Goal: Task Accomplishment & Management: Manage account settings

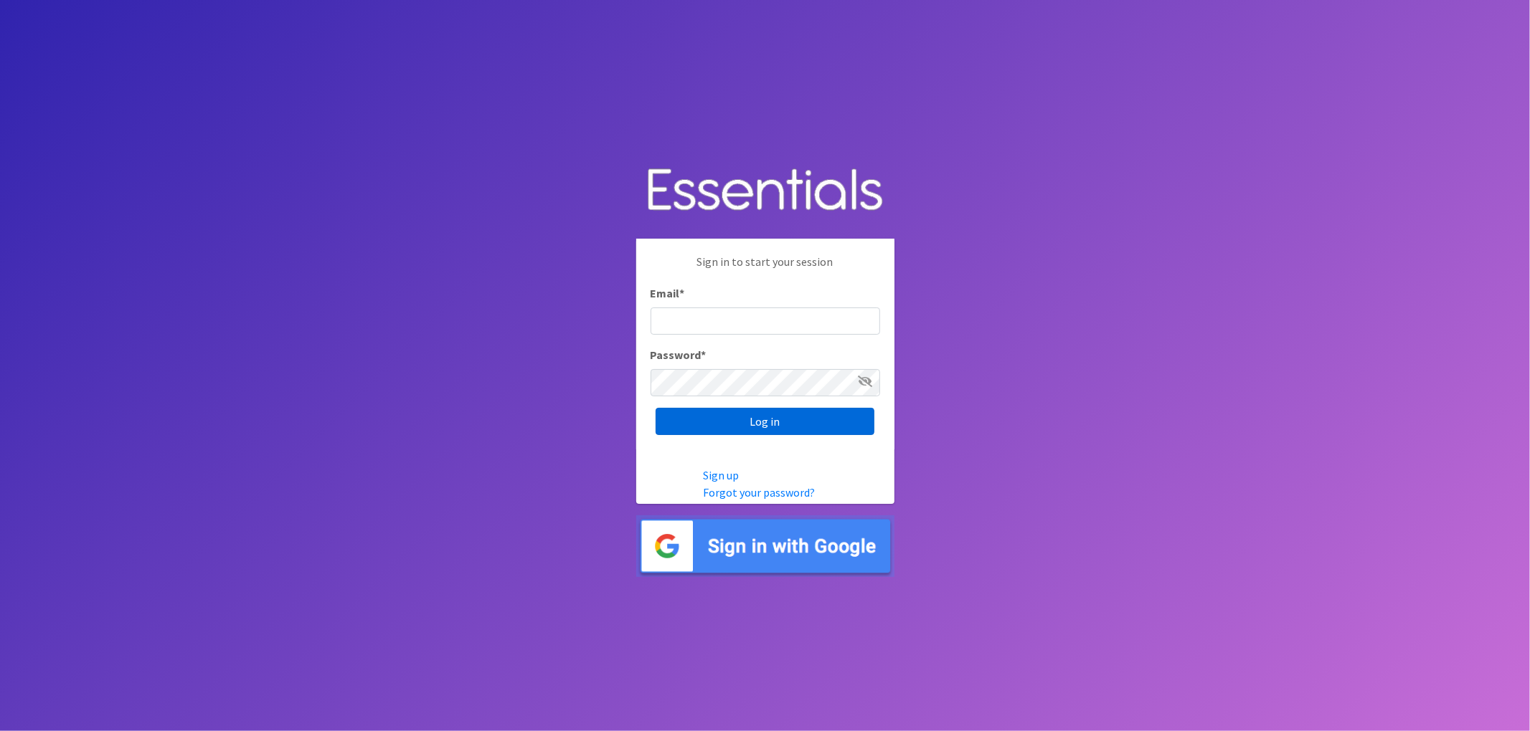
type input "lacey@familynetworknwa.com"
click at [838, 422] on input "Log in" at bounding box center [764, 421] width 219 height 27
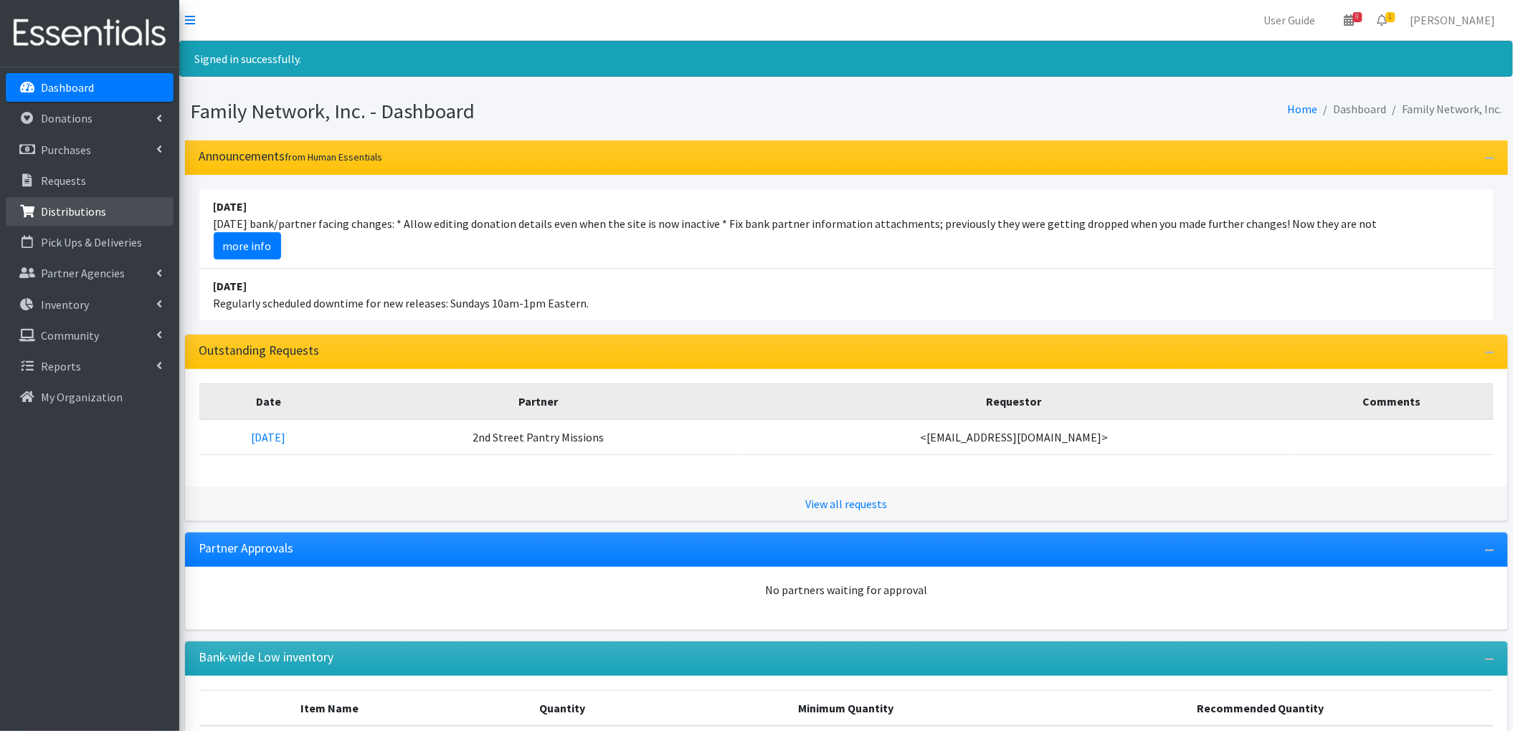
click at [67, 216] on p "Distributions" at bounding box center [73, 211] width 65 height 14
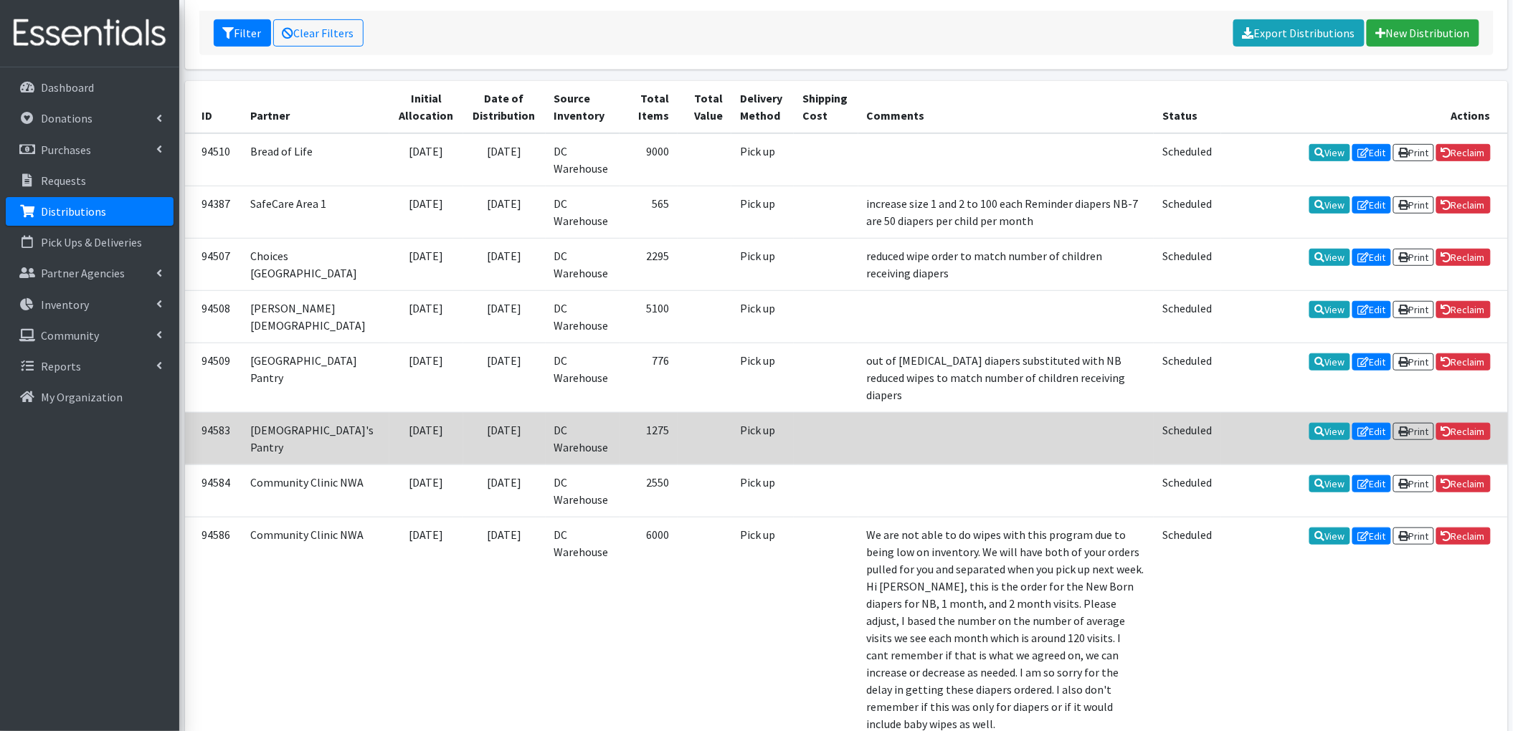
scroll to position [287, 0]
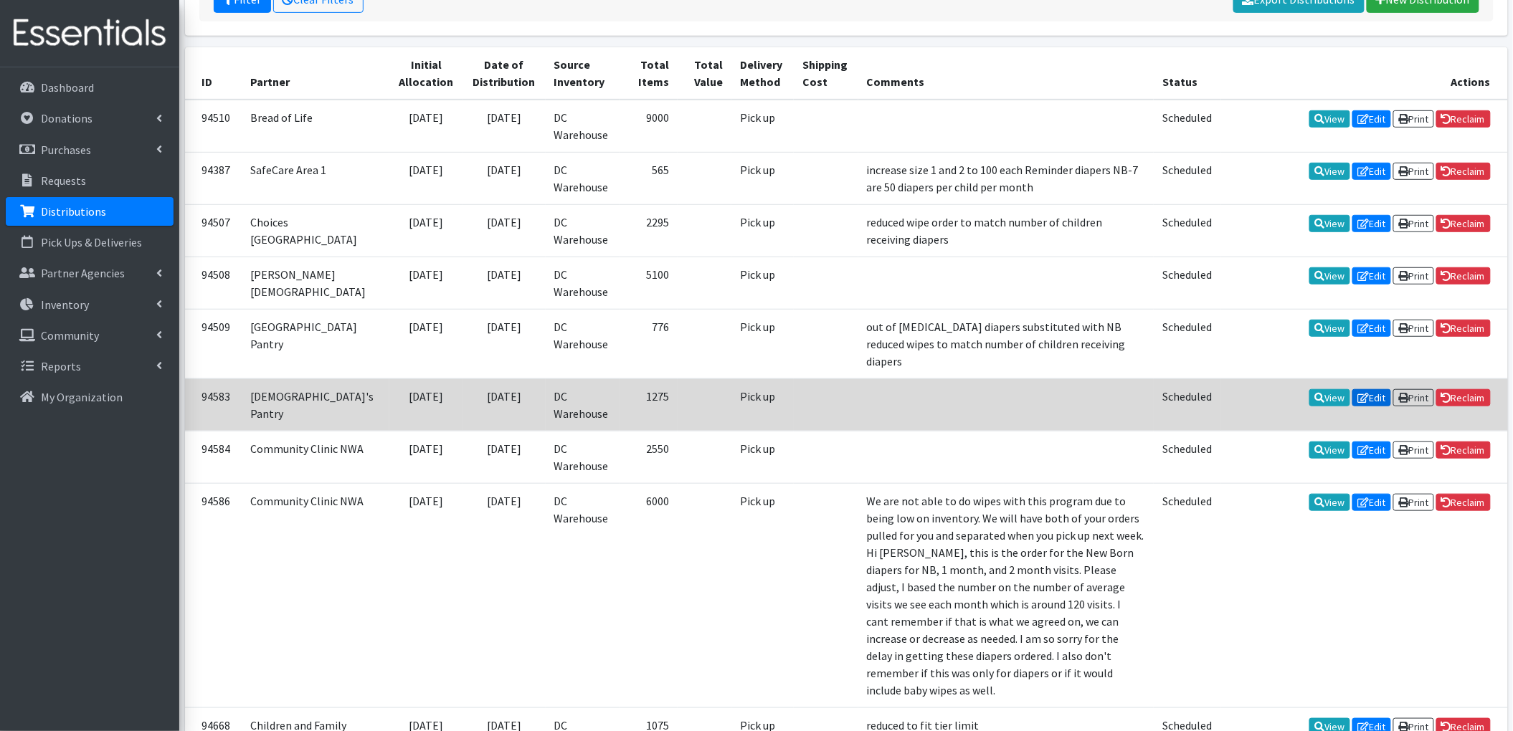
click at [1368, 389] on link "Edit" at bounding box center [1372, 397] width 39 height 17
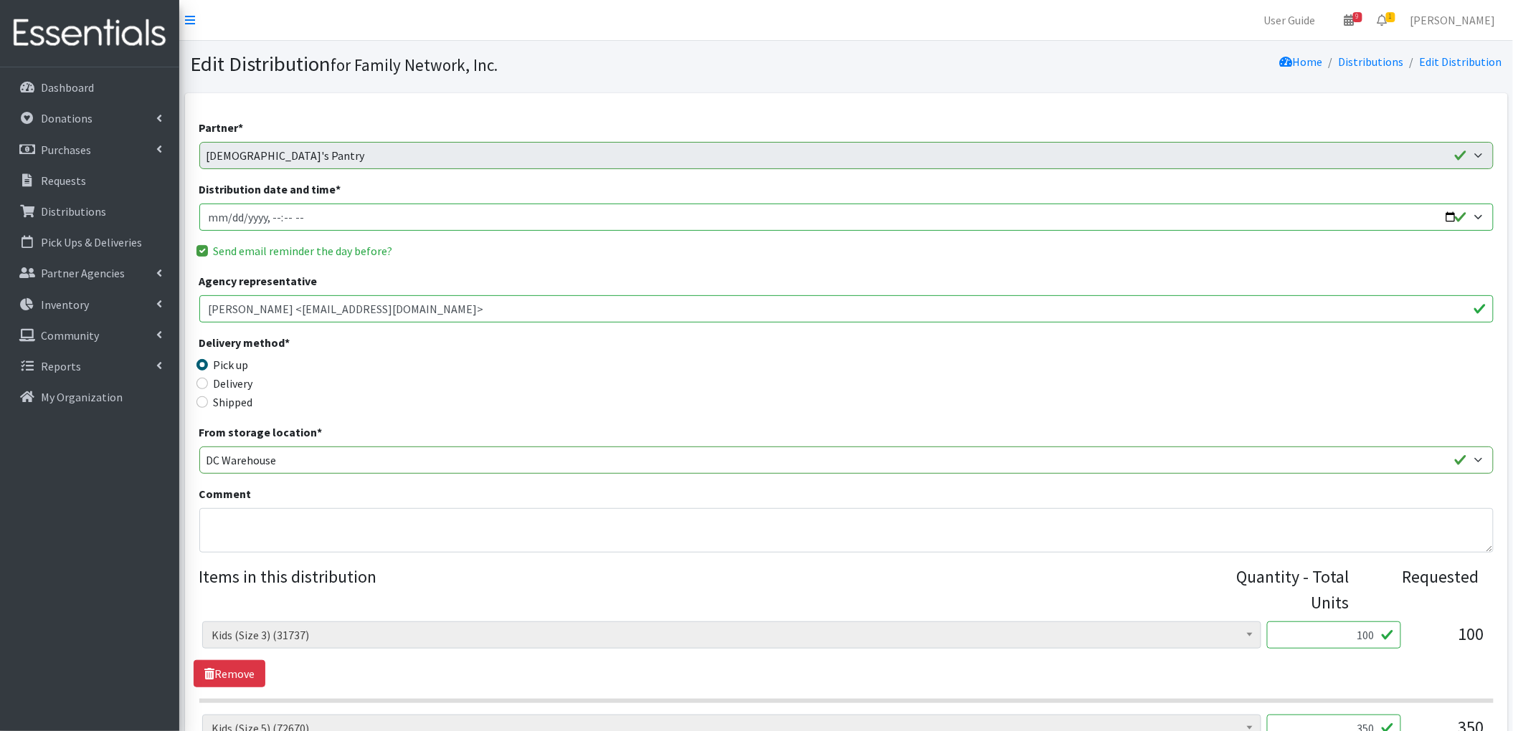
click at [1454, 212] on input "Distribution date and time *" at bounding box center [846, 217] width 1294 height 27
type input "[DATE]T13:00"
click at [603, 255] on div "Send email reminder the day before?" at bounding box center [846, 250] width 1294 height 17
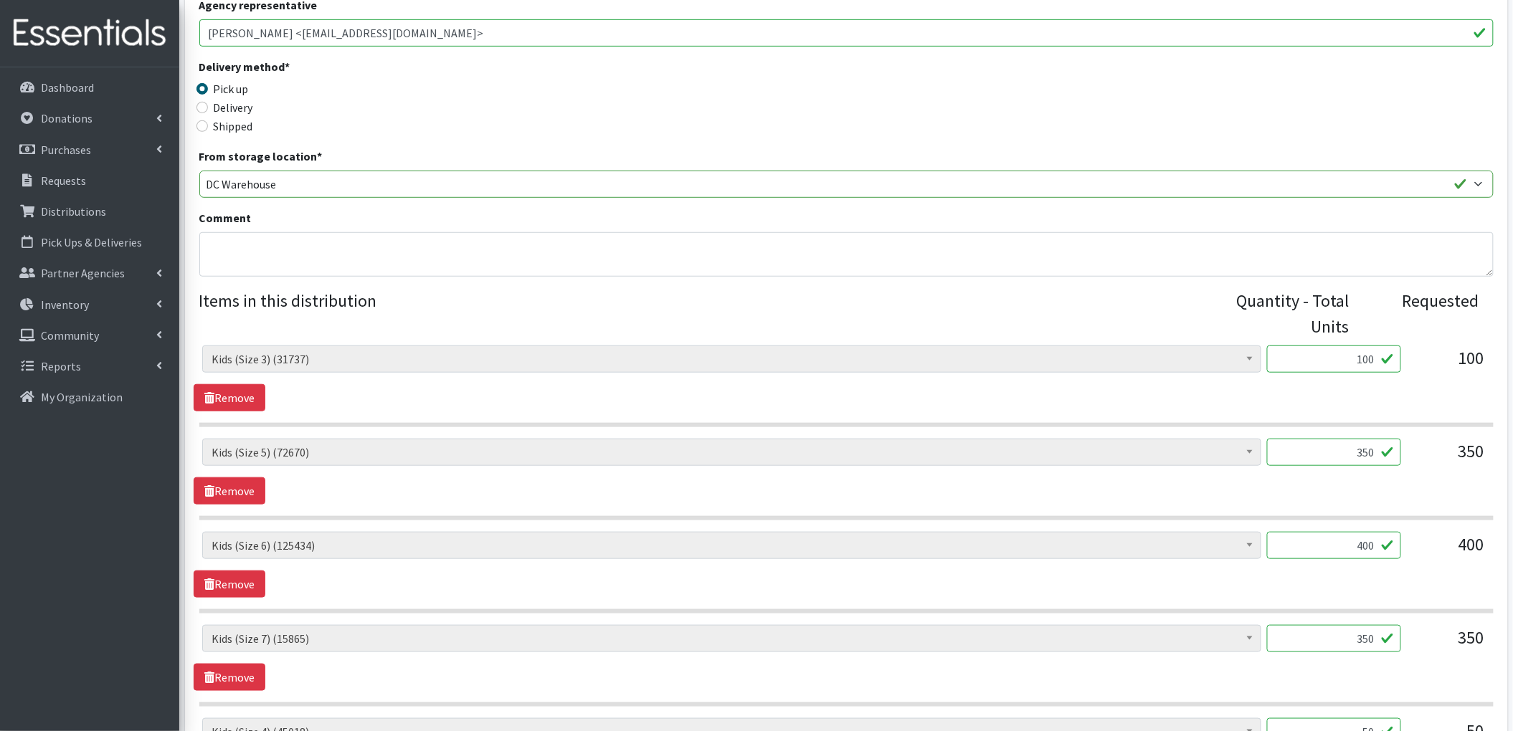
scroll to position [629, 0]
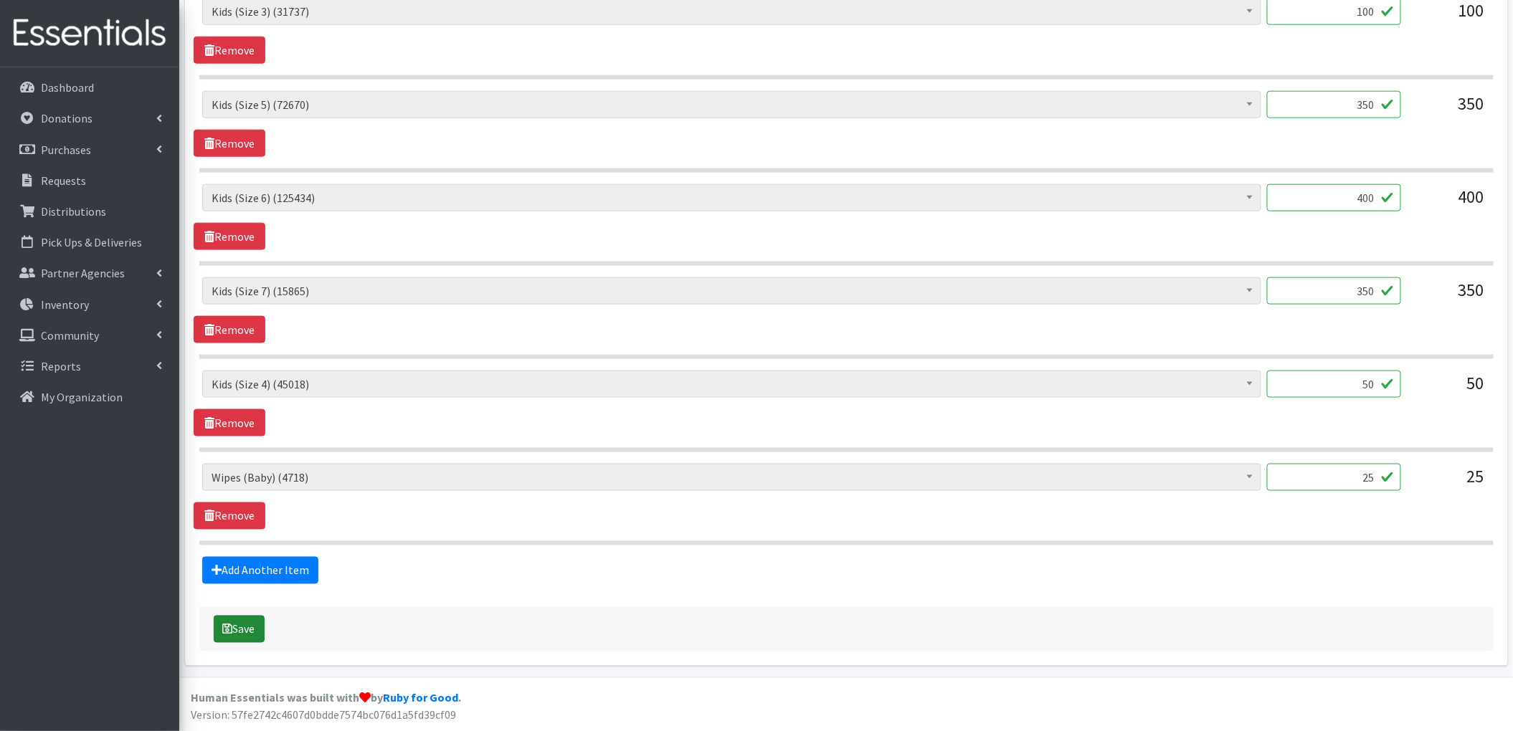
click at [259, 635] on button "Save" at bounding box center [239, 629] width 51 height 27
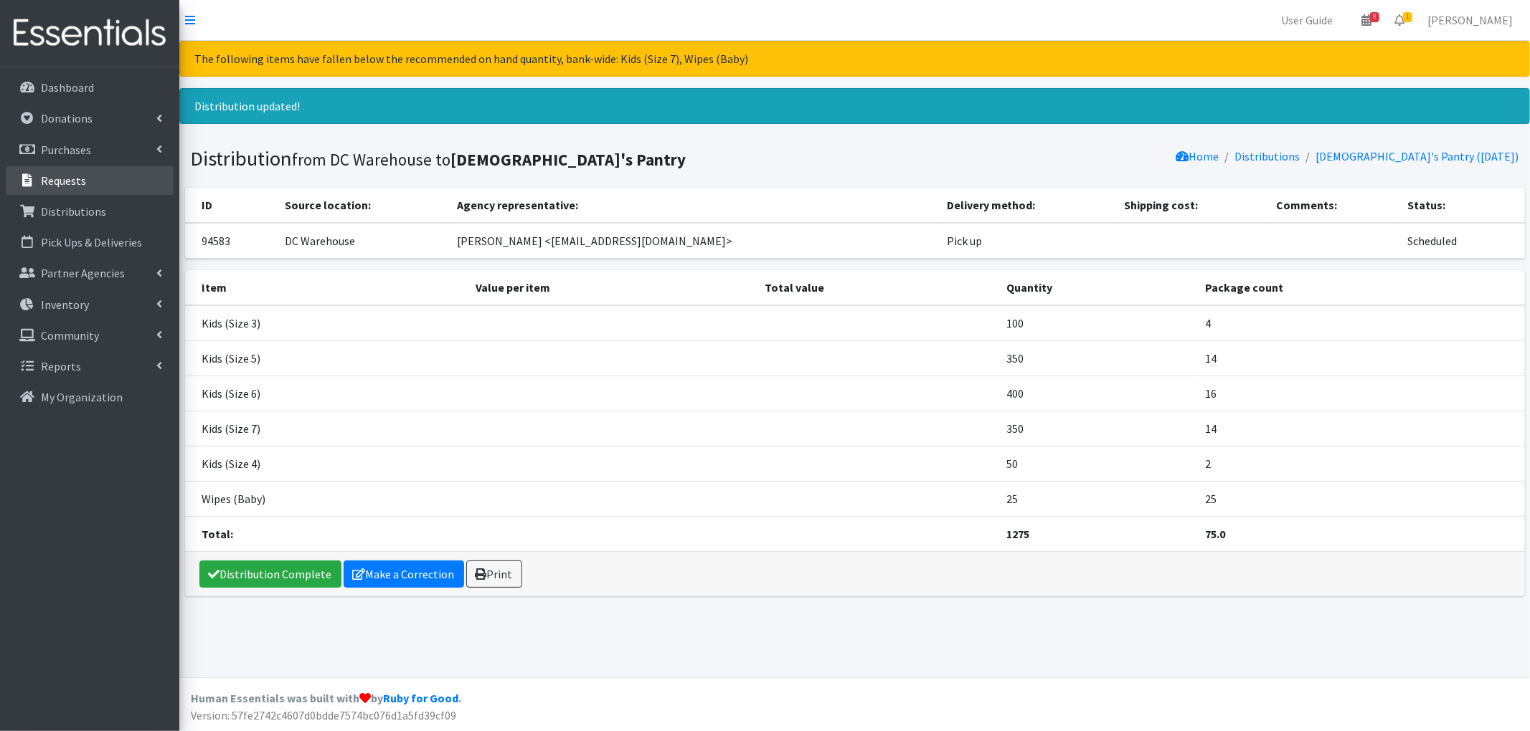
click at [62, 196] on li "Requests" at bounding box center [90, 181] width 168 height 31
click at [72, 169] on link "Requests" at bounding box center [90, 180] width 168 height 29
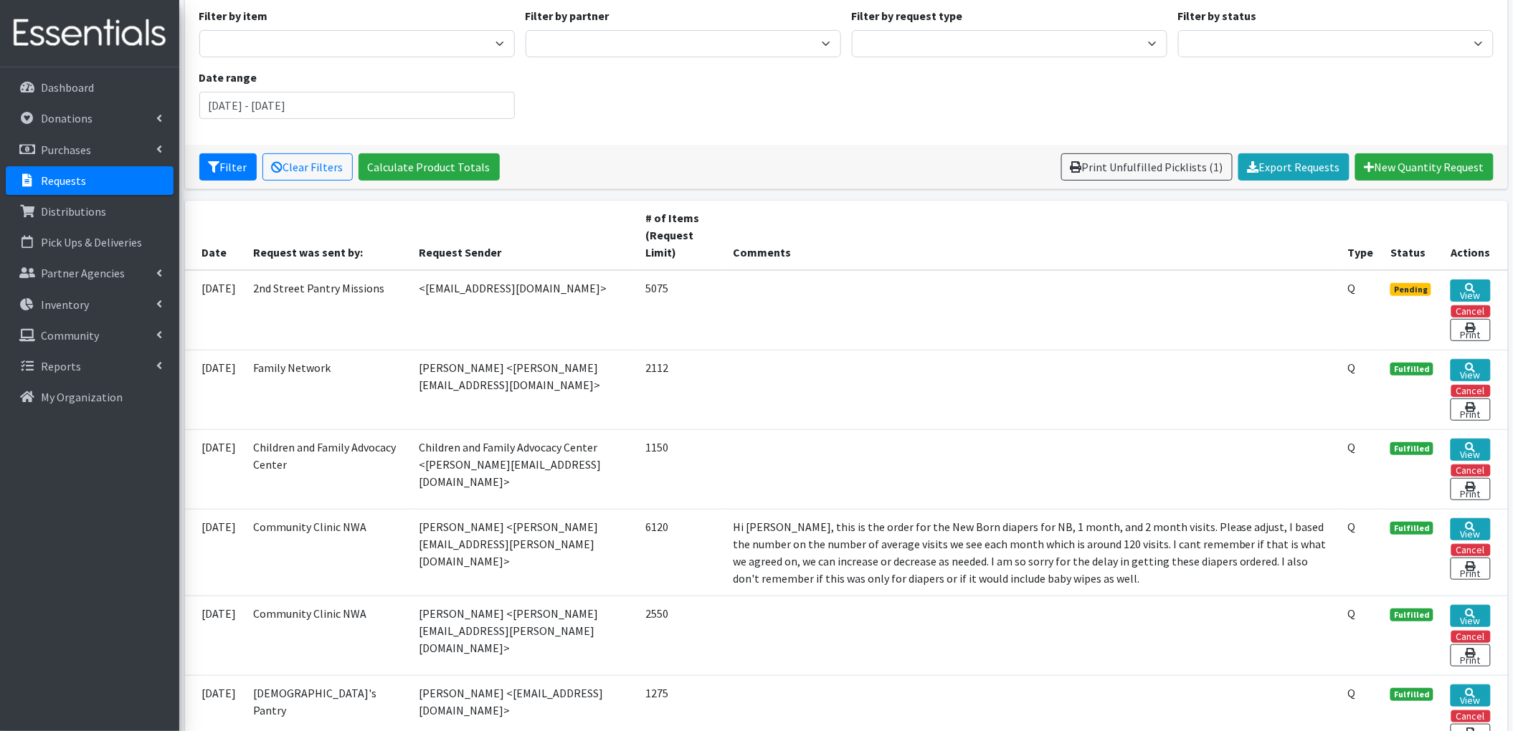
scroll to position [191, 0]
